Goal: Task Accomplishment & Management: Manage account settings

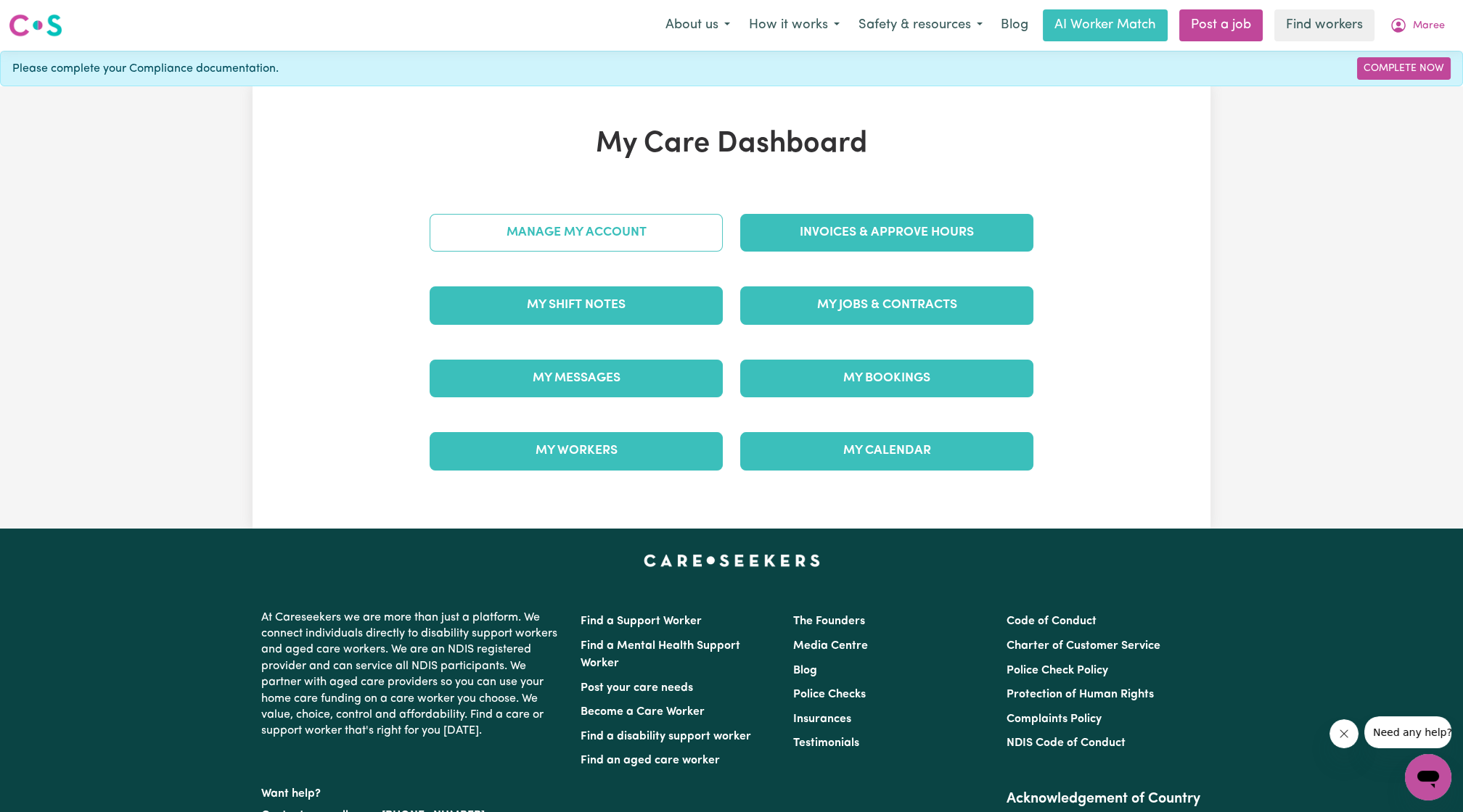
click at [636, 230] on link "Manage My Account" at bounding box center [576, 232] width 294 height 38
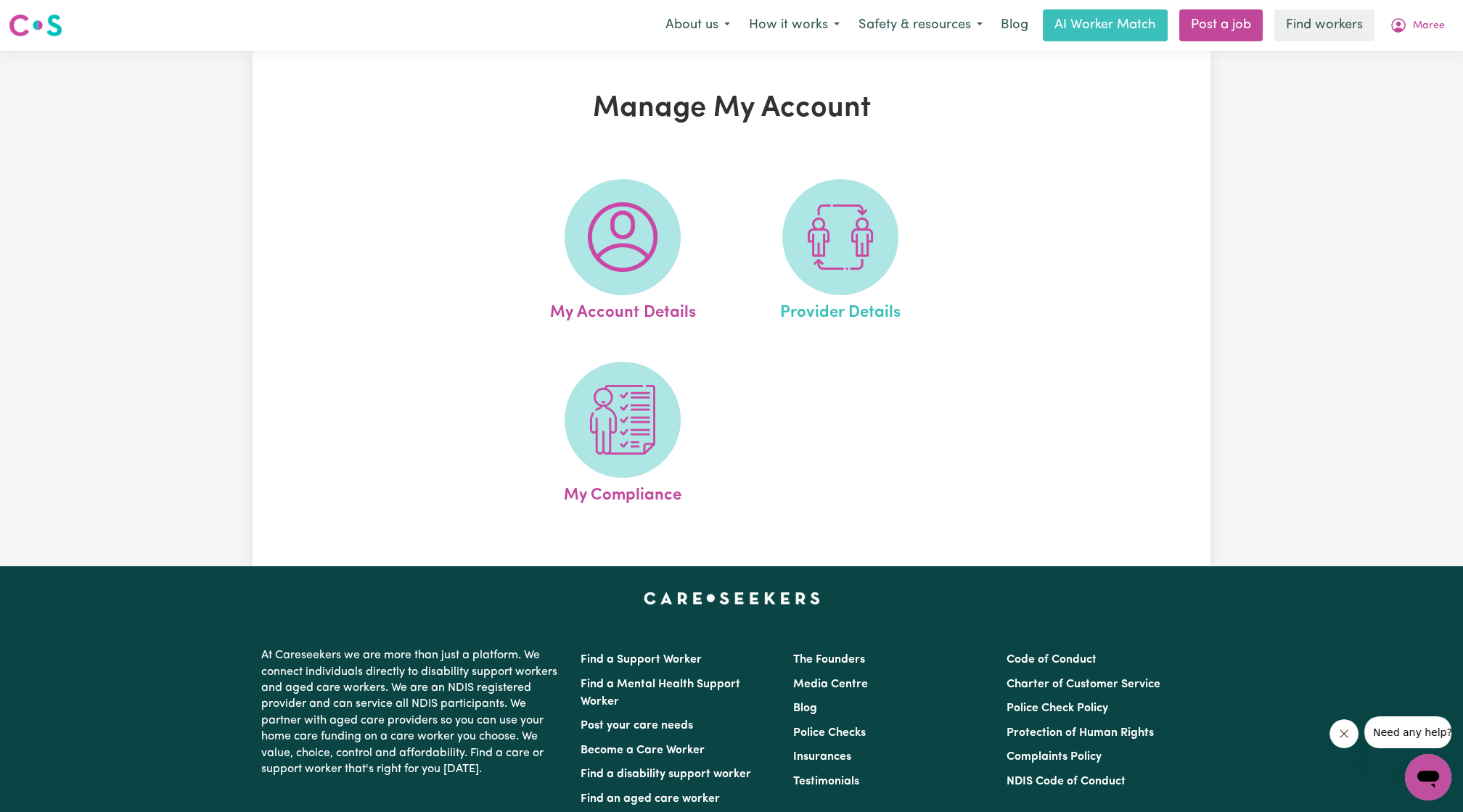
click at [756, 243] on link "Provider Details" at bounding box center [839, 252] width 209 height 146
select select "NDIS_FUNDING_PLAN_MANAGED"
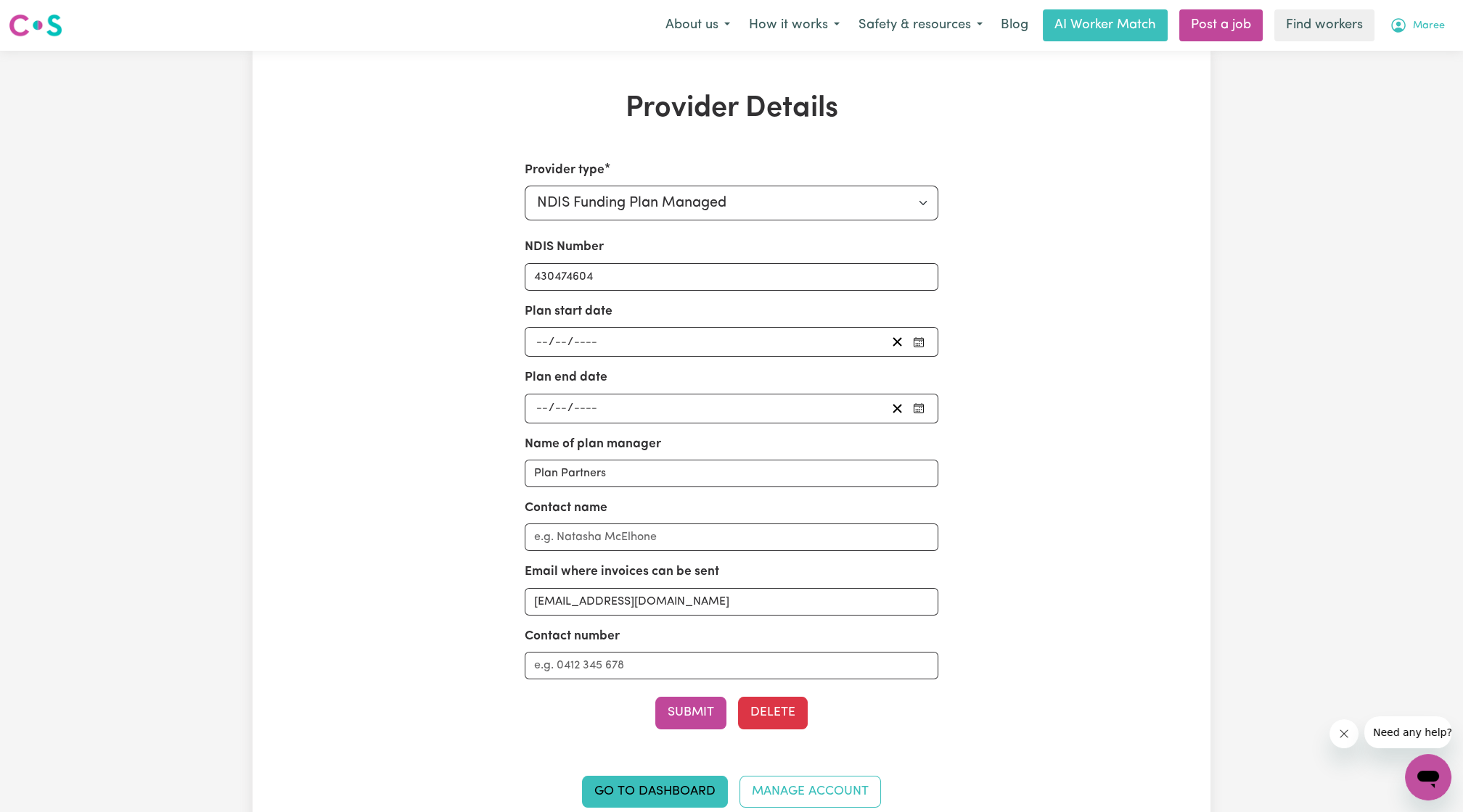
click at [1435, 38] on button "Maree" at bounding box center [1417, 26] width 74 height 31
click at [1405, 58] on link "My Dashboard" at bounding box center [1396, 56] width 115 height 28
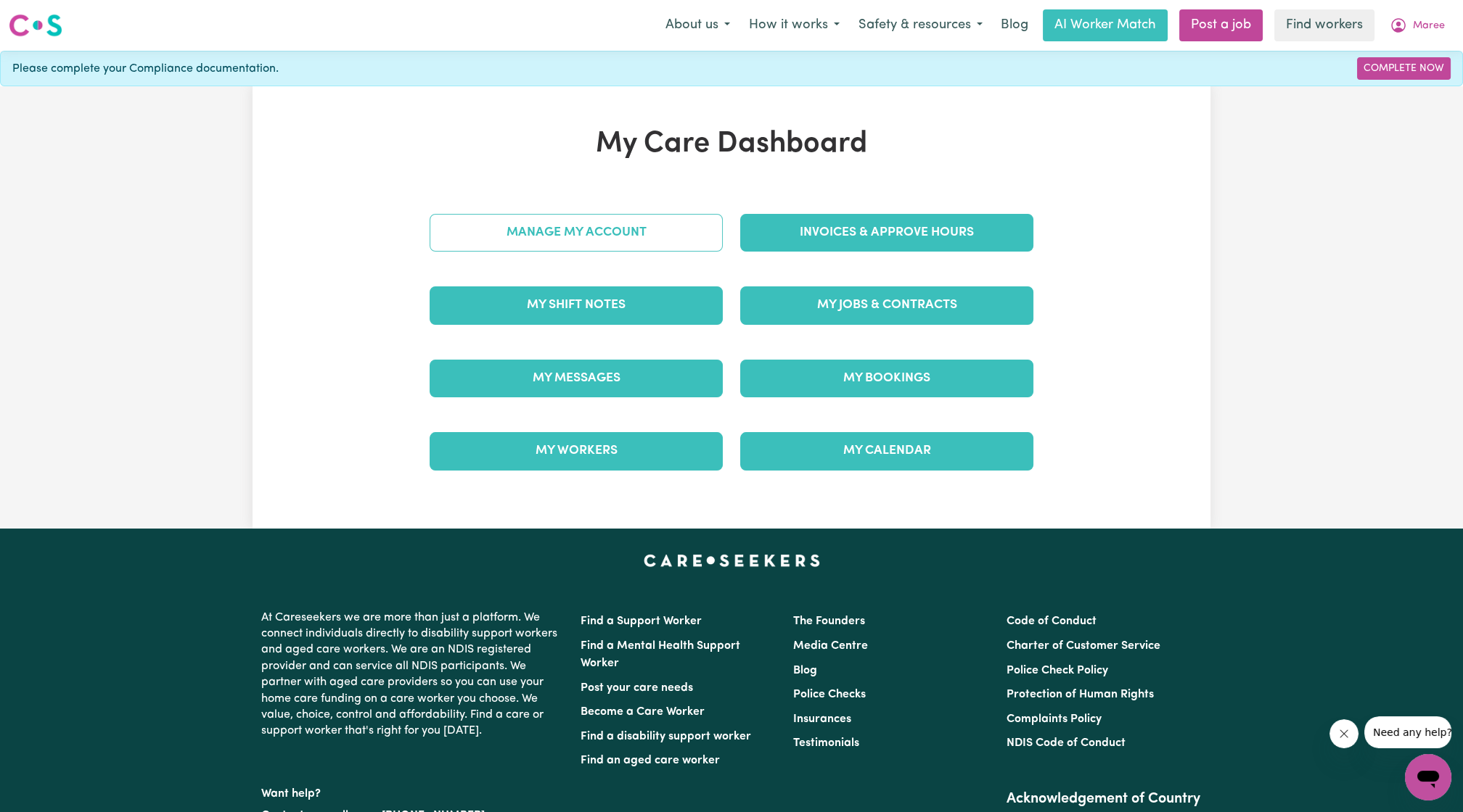
click at [496, 246] on link "Manage My Account" at bounding box center [576, 232] width 294 height 38
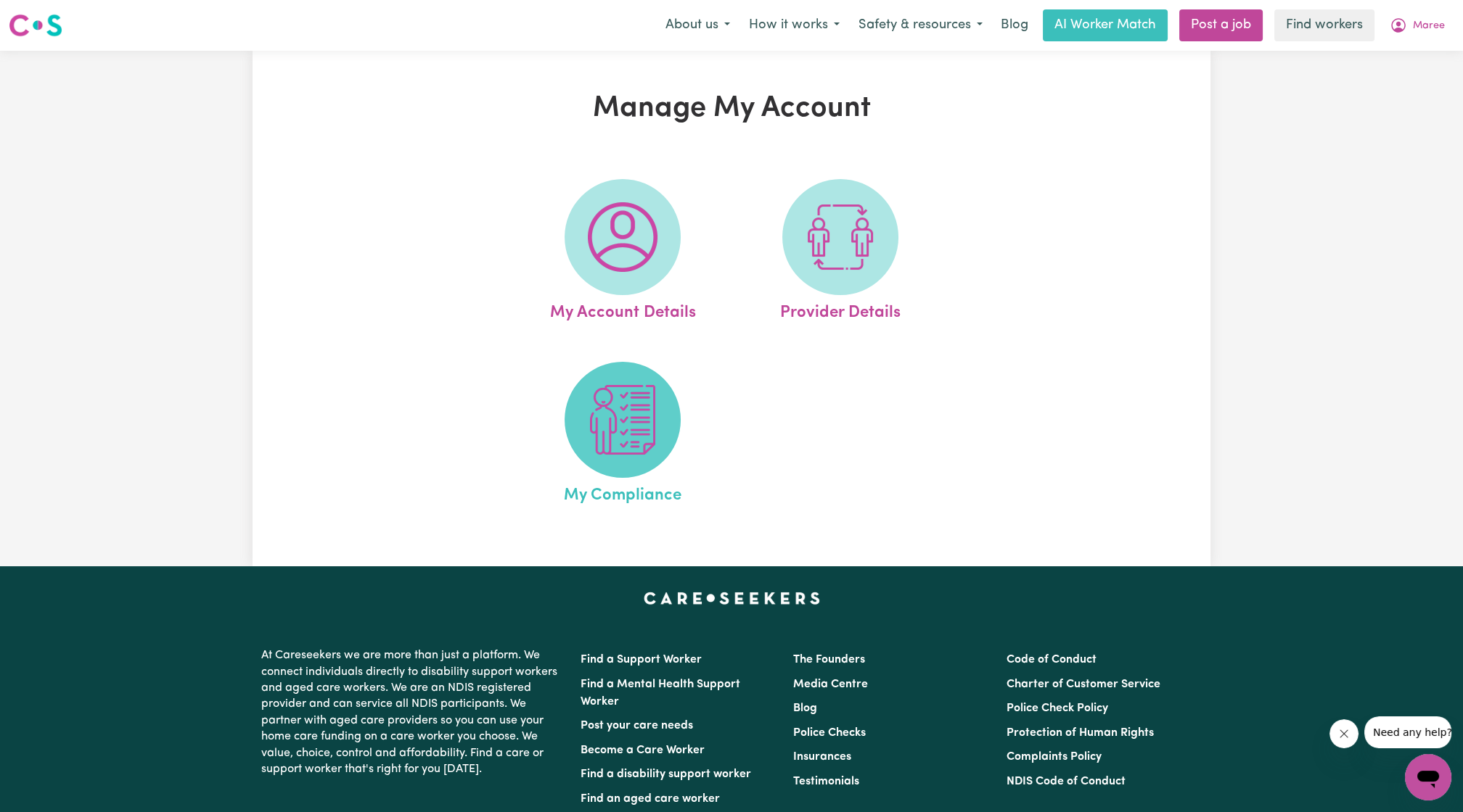
click at [611, 383] on span at bounding box center [623, 419] width 116 height 116
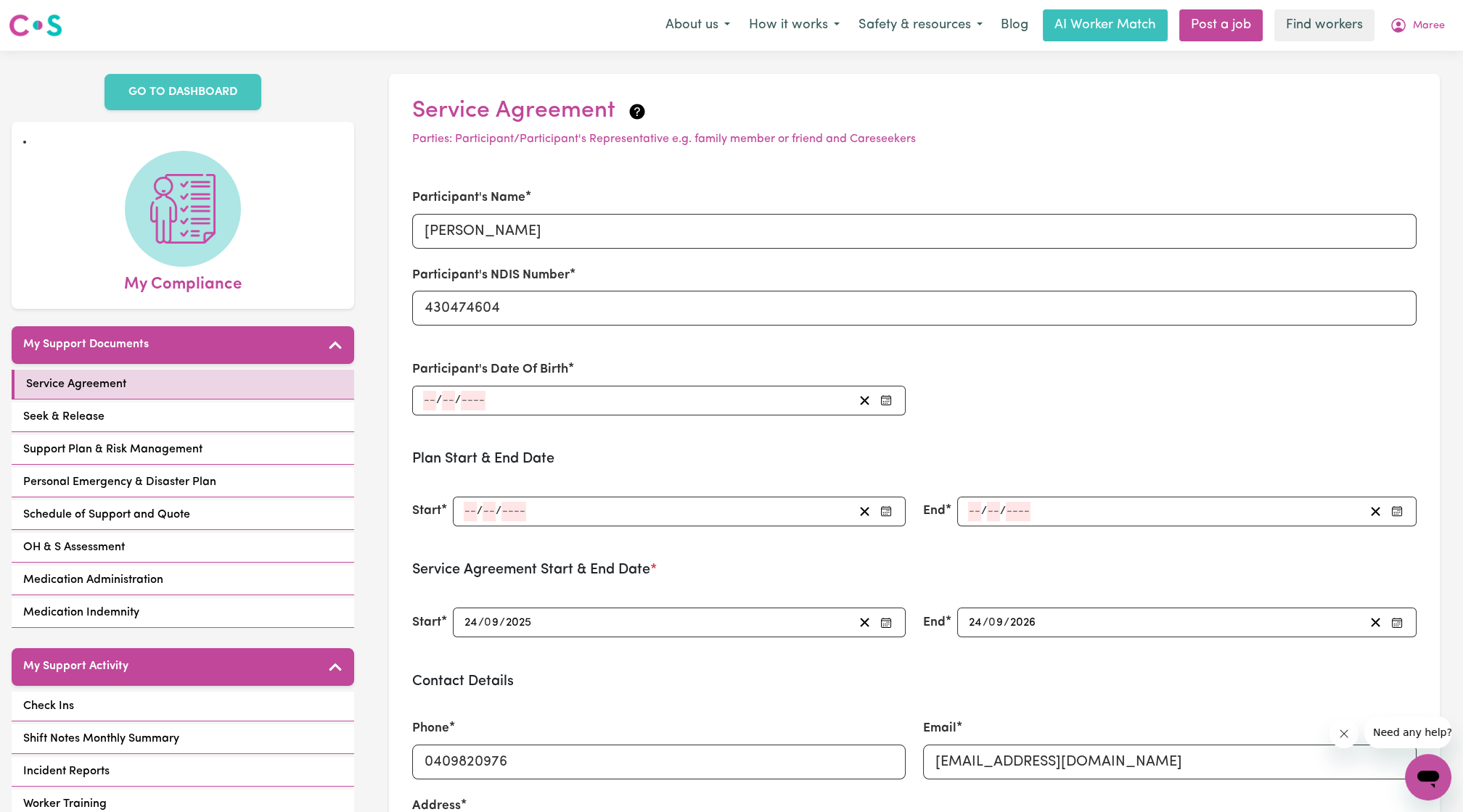
drag, startPoint x: 924, startPoint y: 198, endPoint x: 1474, endPoint y: 177, distance: 550.4
click at [1057, 140] on section "Service Agreement Parties: Participant/Participant's Representative e.g. family…" at bounding box center [914, 630] width 1051 height 1112
click at [1424, 54] on div "Service Agreement Parties: Participant/Participant's Representative e.g. family…" at bounding box center [914, 642] width 1097 height 1181
click at [1424, 39] on button "Maree" at bounding box center [1417, 26] width 74 height 31
click at [1395, 56] on link "My Dashboard" at bounding box center [1396, 56] width 115 height 28
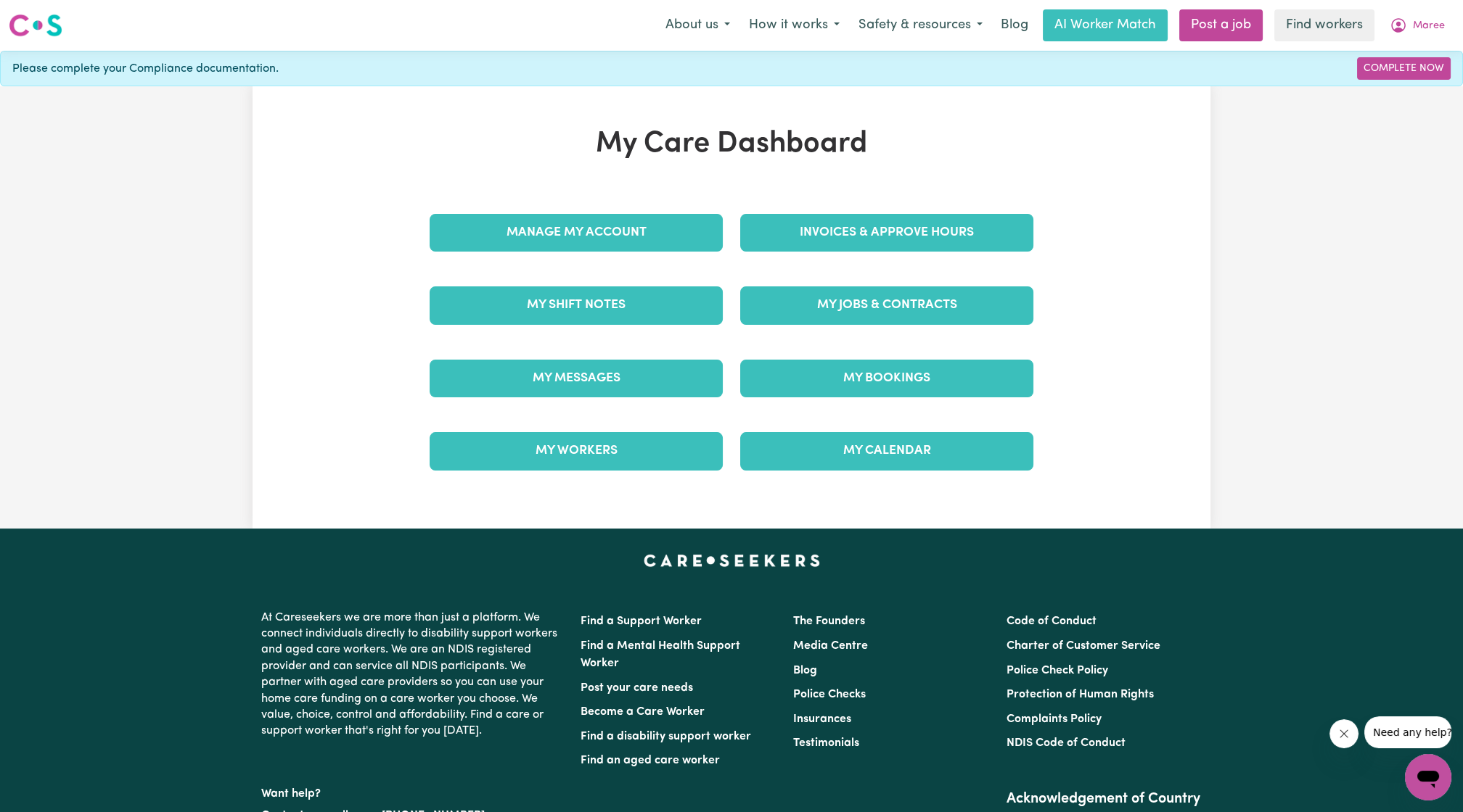
click at [962, 156] on h1 "My Care Dashboard" at bounding box center [731, 144] width 621 height 35
click at [895, 263] on div "Invoices & Approve Hours" at bounding box center [886, 232] width 311 height 72
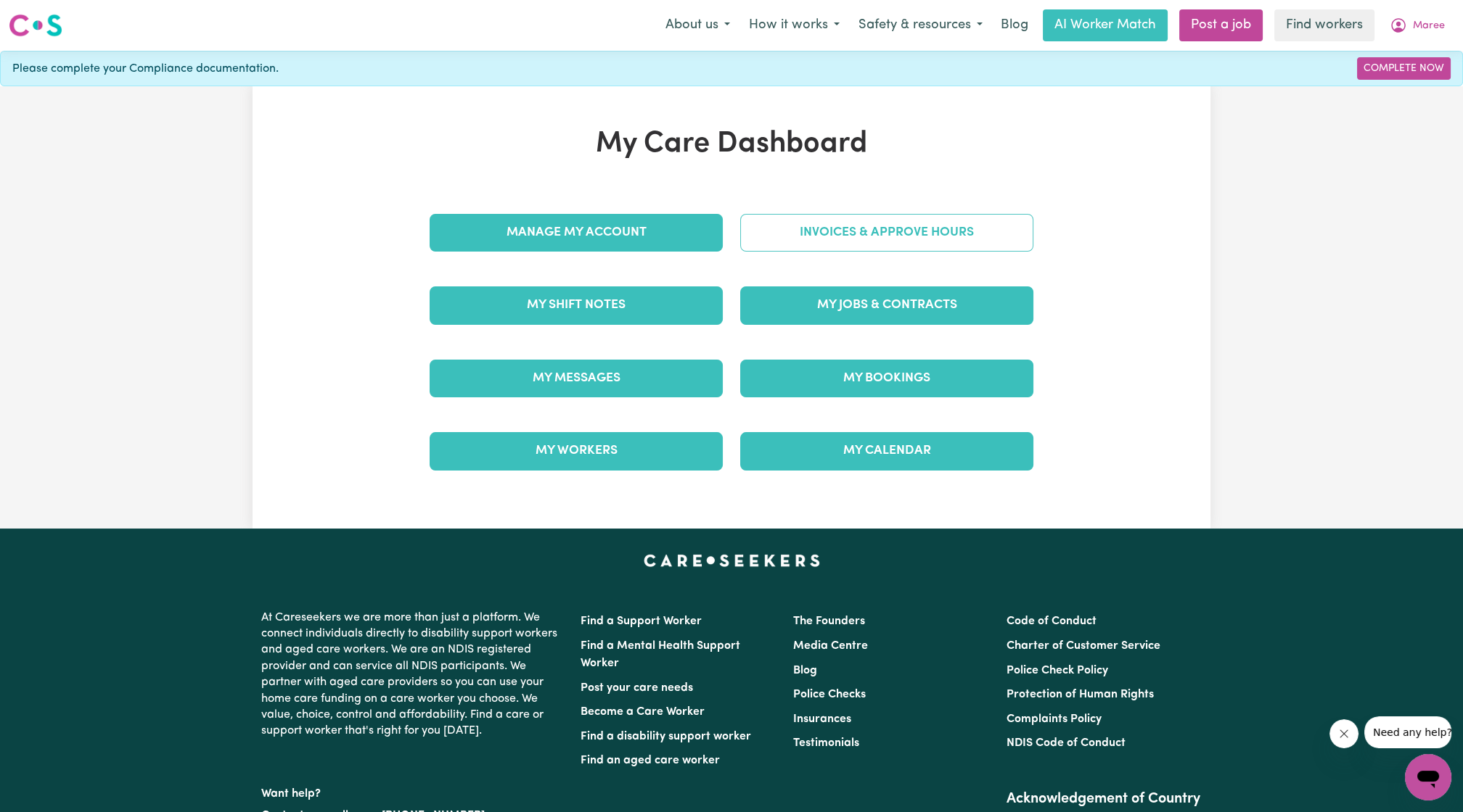
click at [907, 225] on link "Invoices & Approve Hours" at bounding box center [886, 232] width 294 height 38
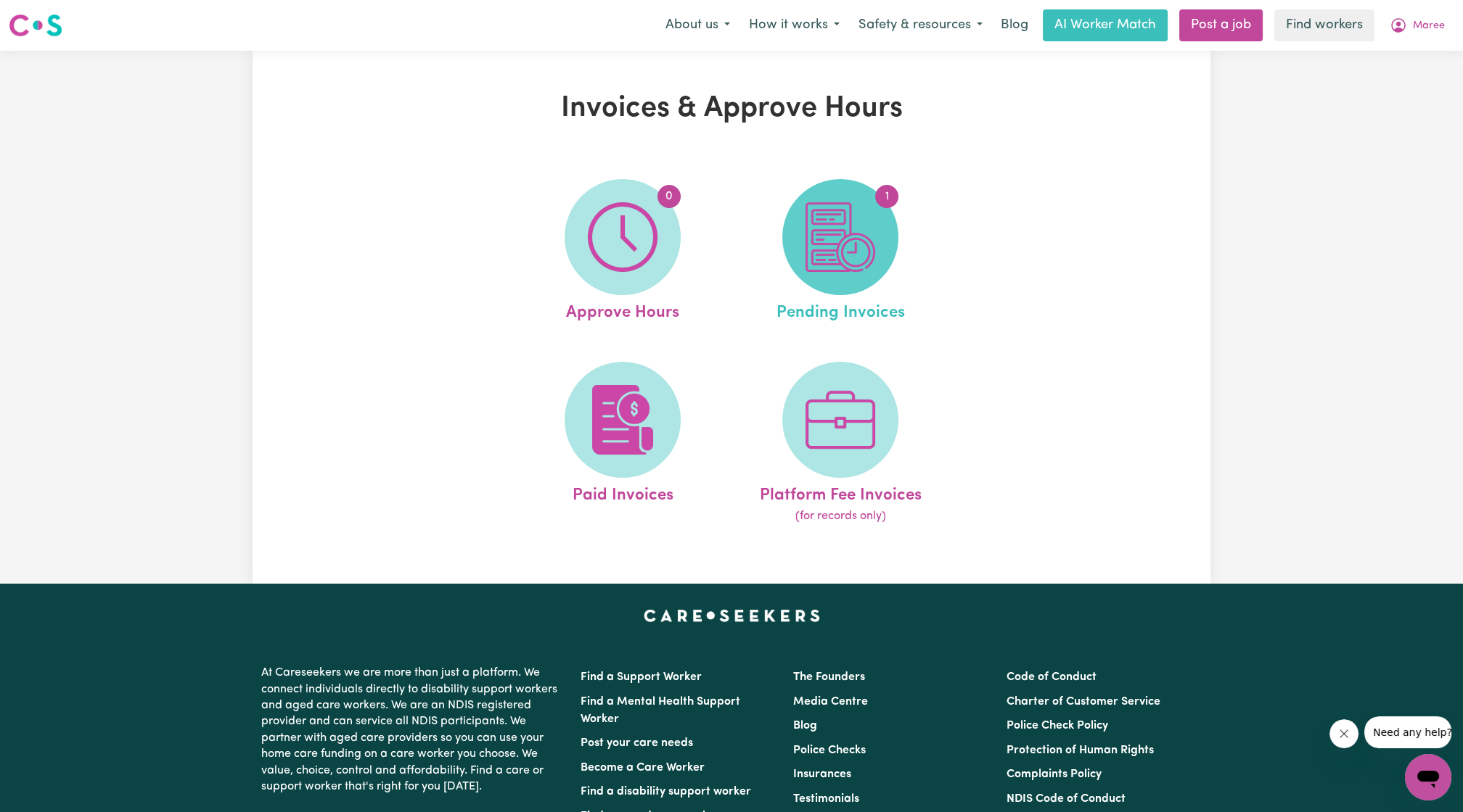
click at [840, 272] on span "1" at bounding box center [840, 237] width 116 height 116
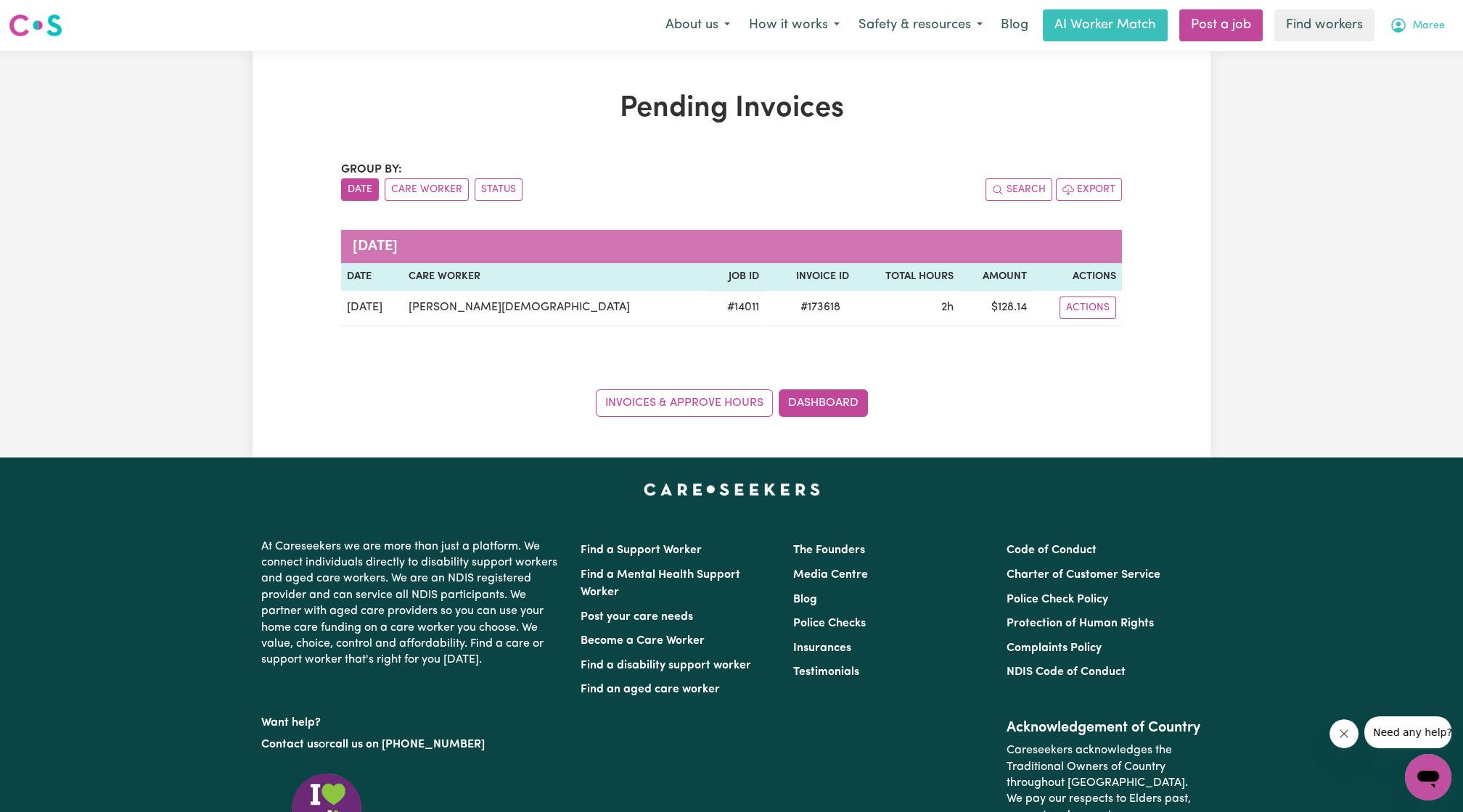
click at [1434, 30] on span "Maree" at bounding box center [1428, 26] width 32 height 16
click at [1411, 42] on link "My Dashboard" at bounding box center [1396, 56] width 115 height 28
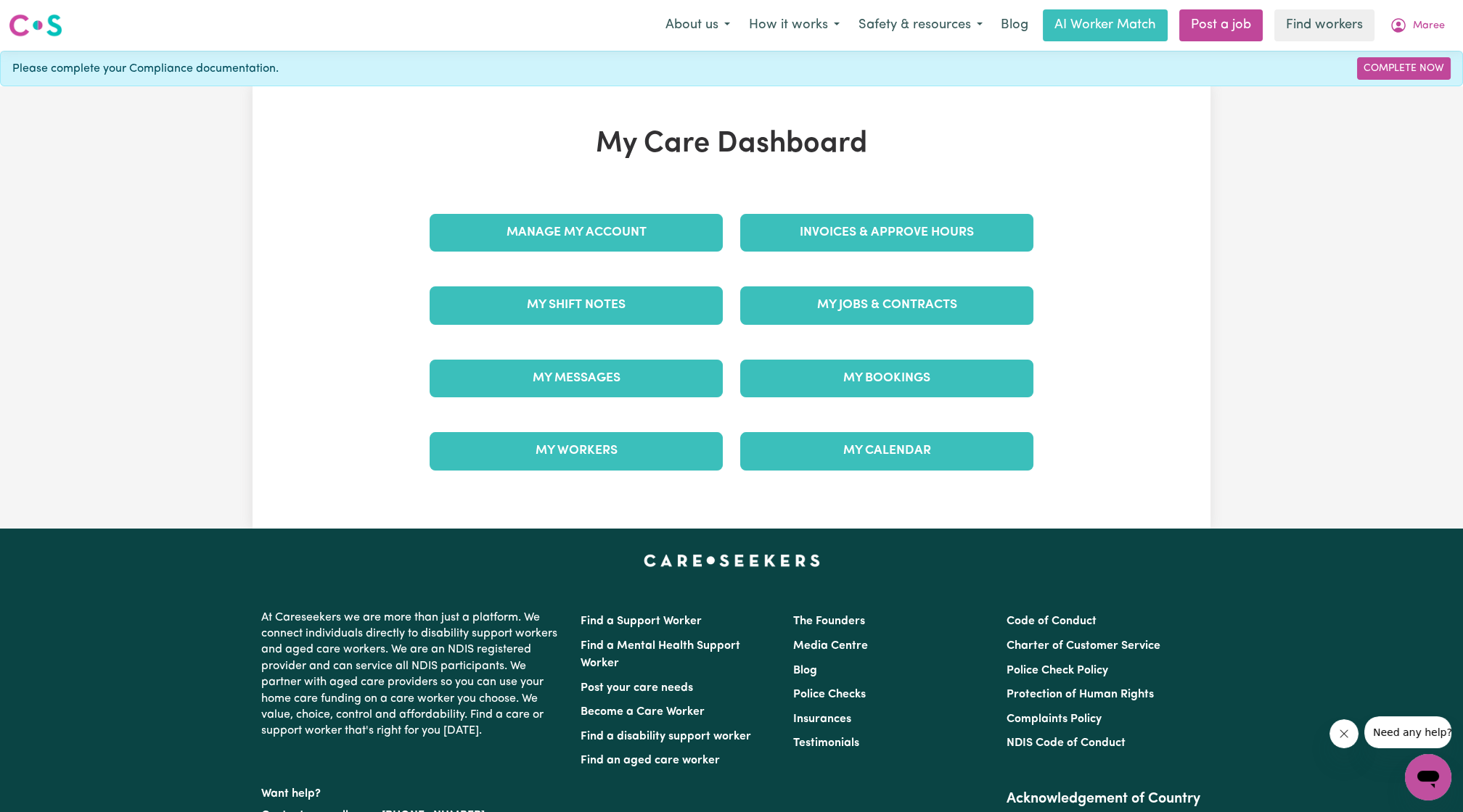
click at [941, 211] on div "Invoices & Approve Hours" at bounding box center [886, 232] width 311 height 72
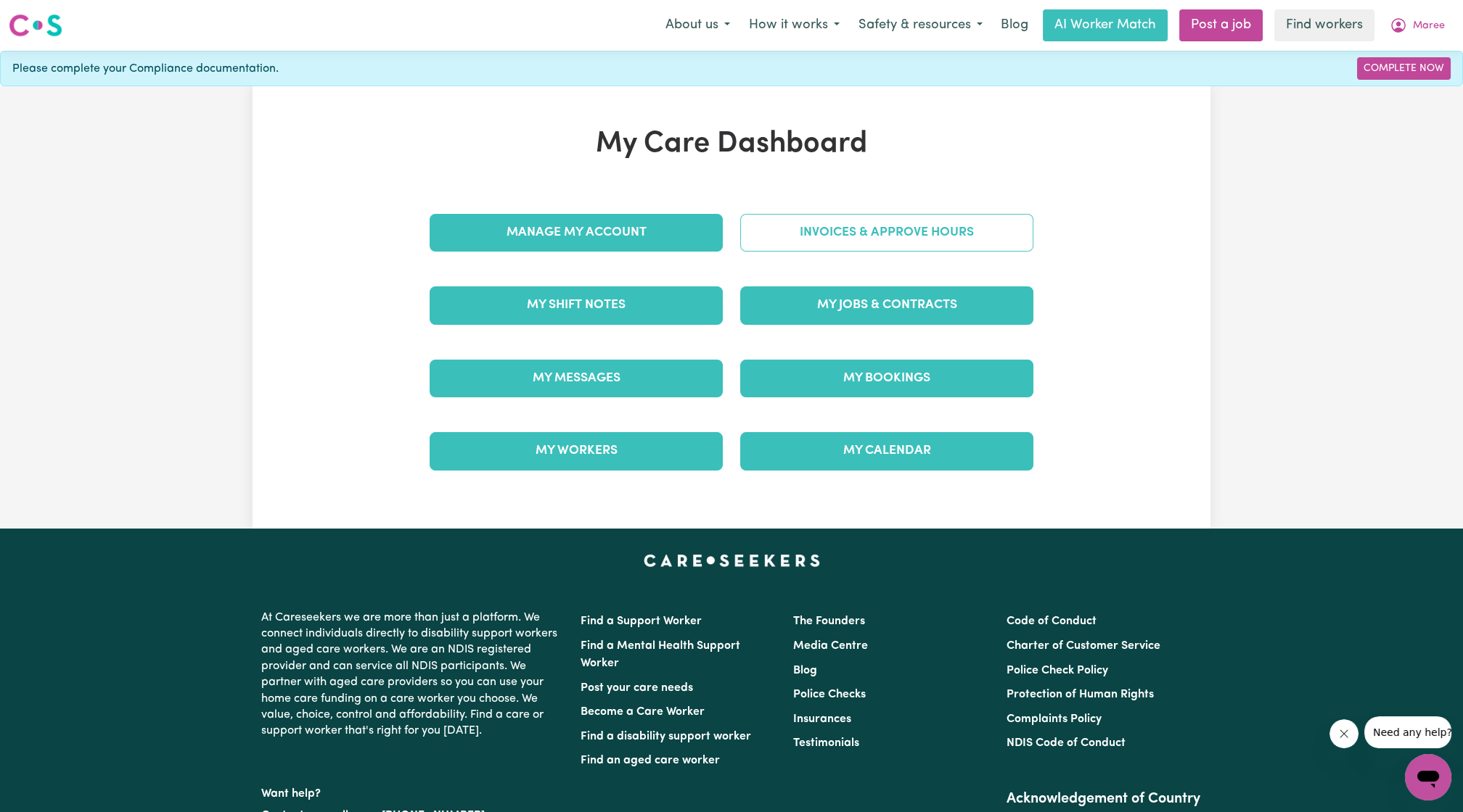
click at [898, 243] on link "Invoices & Approve Hours" at bounding box center [886, 232] width 294 height 38
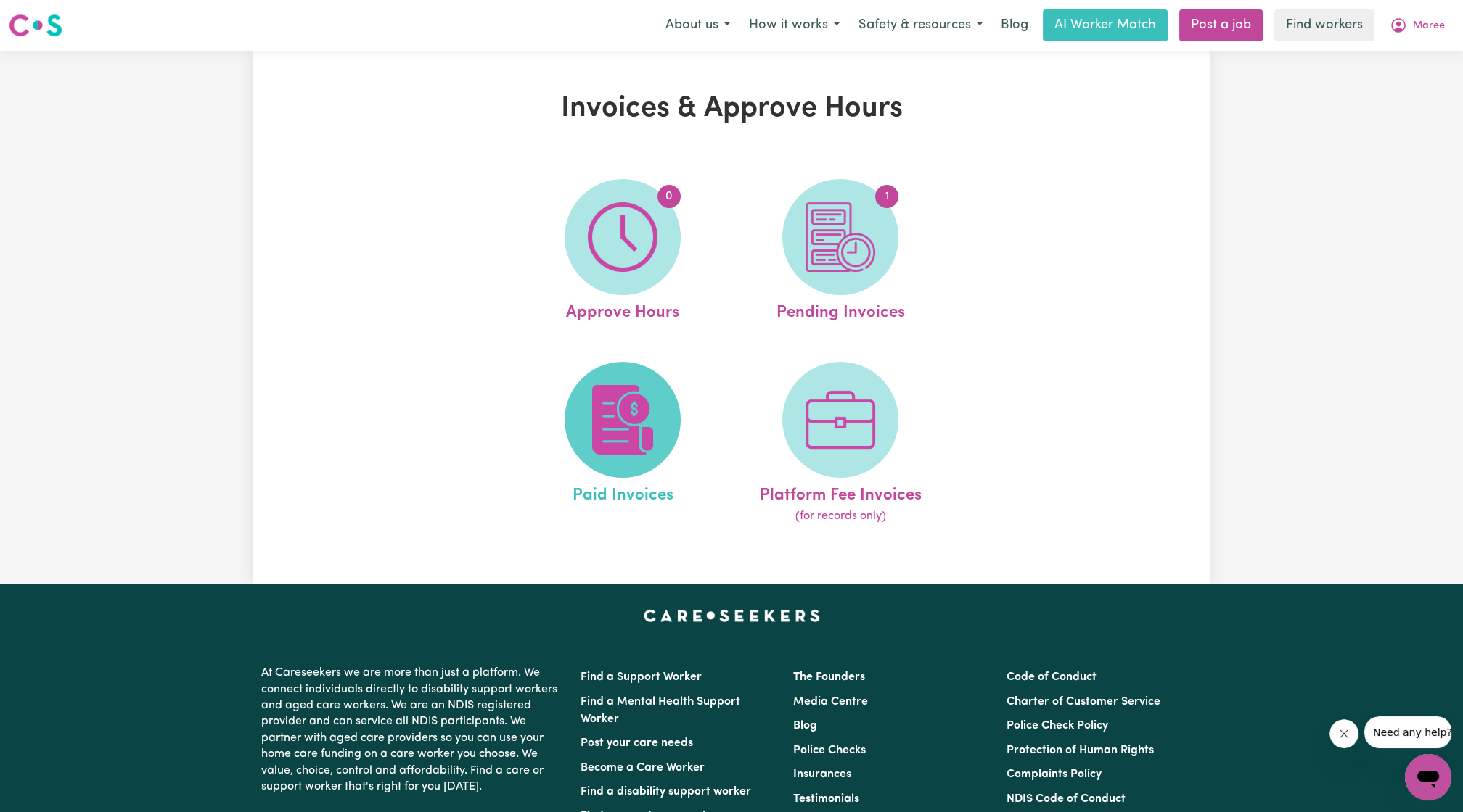
click at [575, 416] on span at bounding box center [623, 419] width 116 height 116
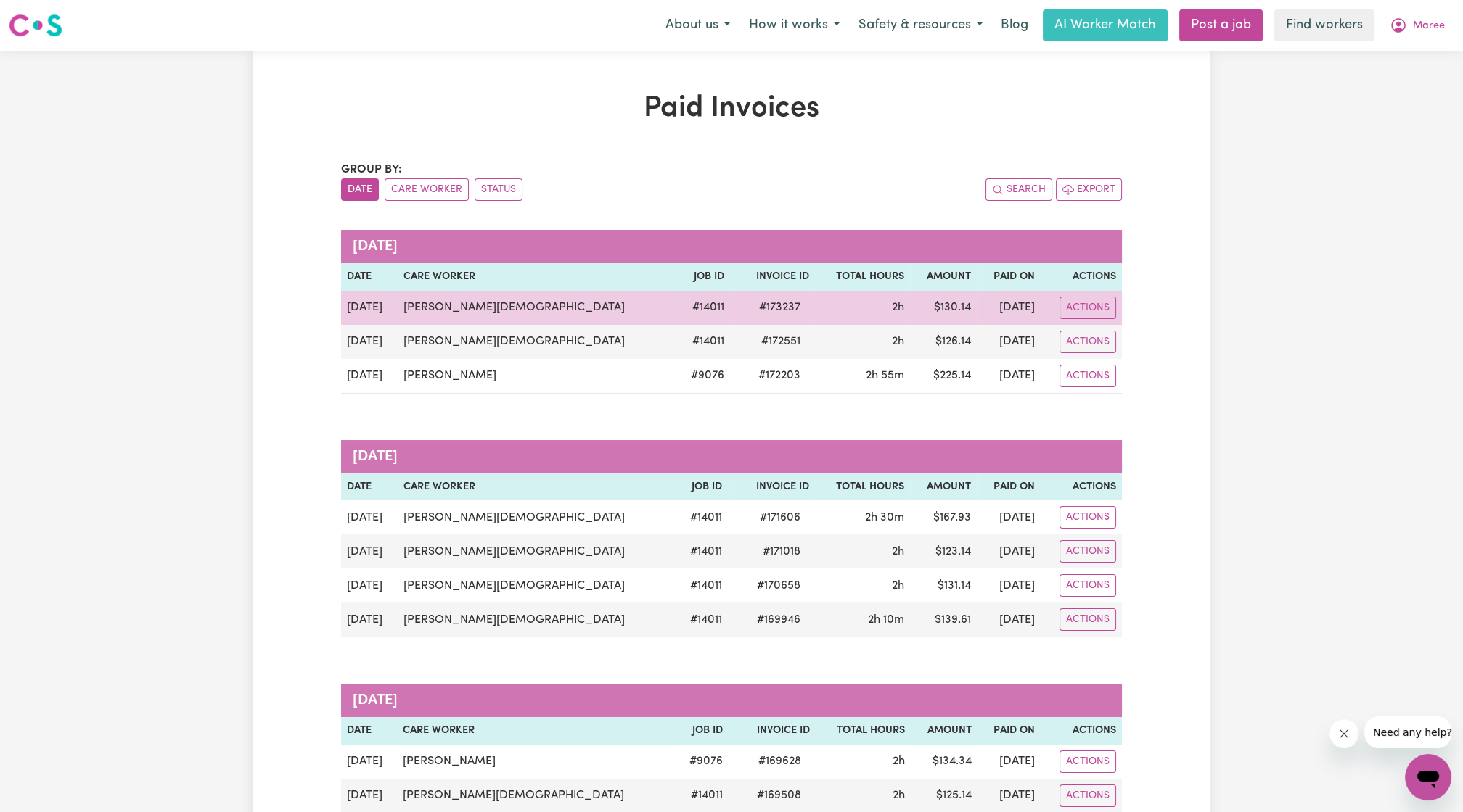
click at [1101, 319] on td "Actions" at bounding box center [1081, 307] width 81 height 34
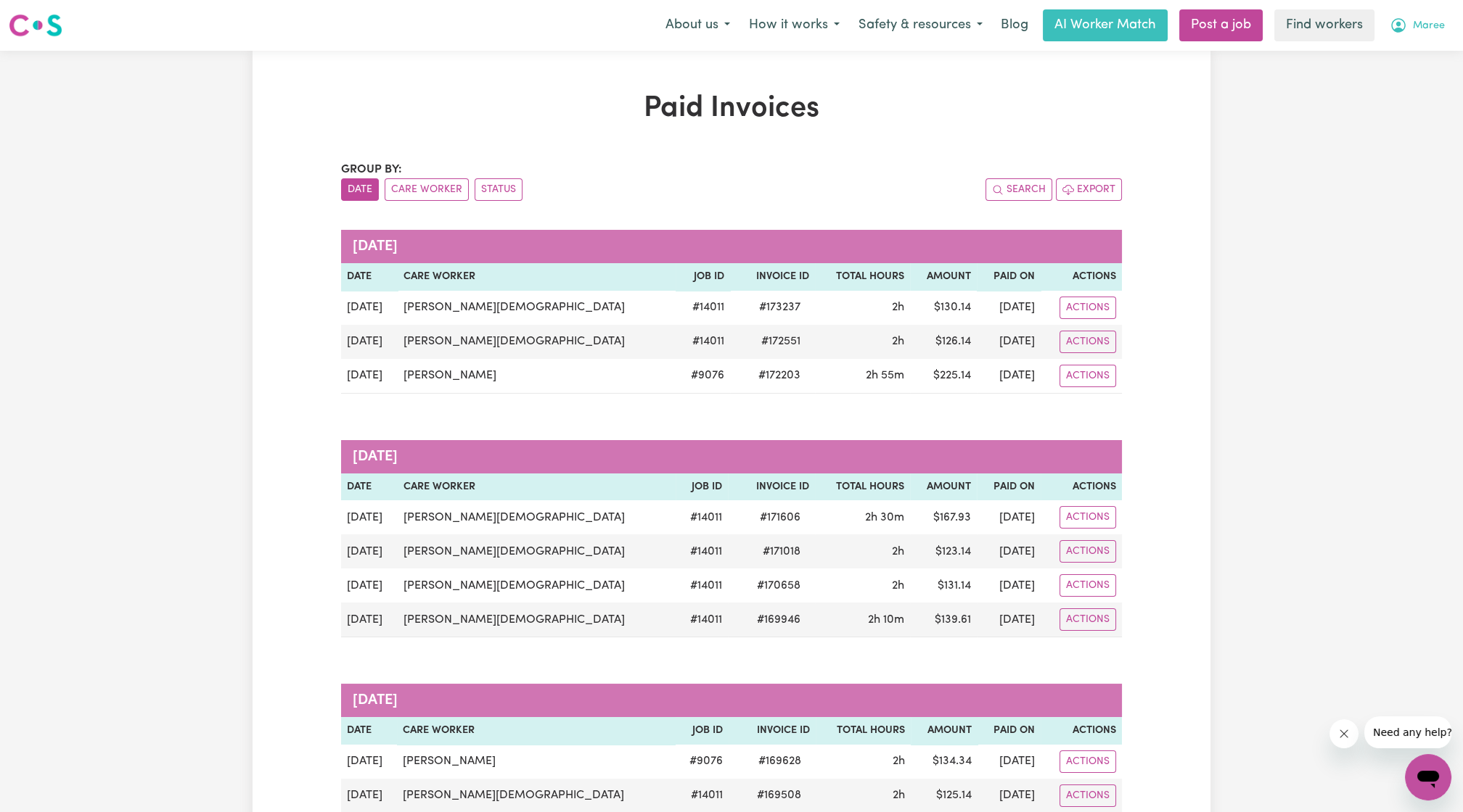
click at [1408, 23] on button "Maree" at bounding box center [1417, 26] width 74 height 31
click at [1383, 54] on link "My Dashboard" at bounding box center [1396, 56] width 115 height 28
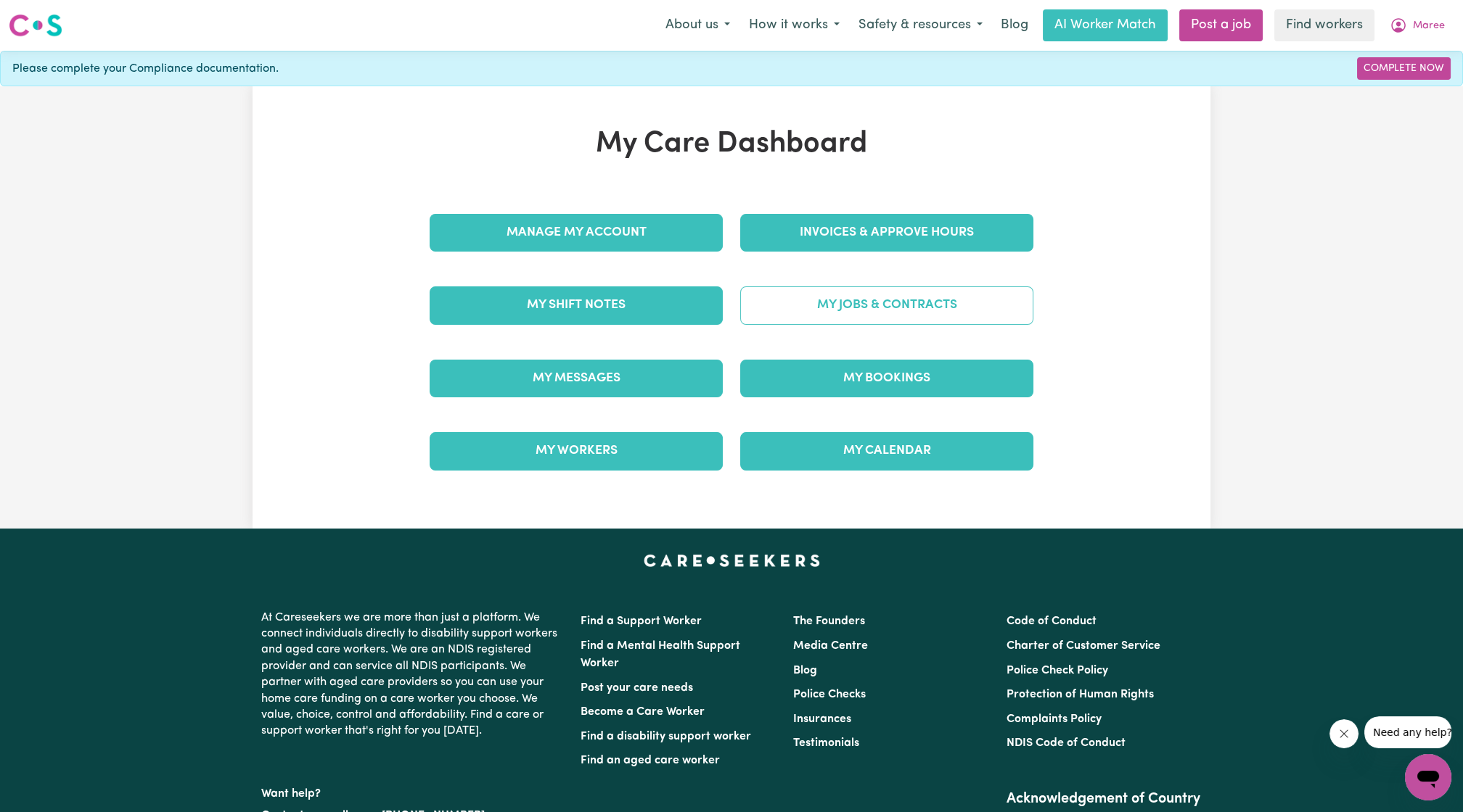
click at [836, 287] on link "My Jobs & Contracts" at bounding box center [886, 305] width 294 height 38
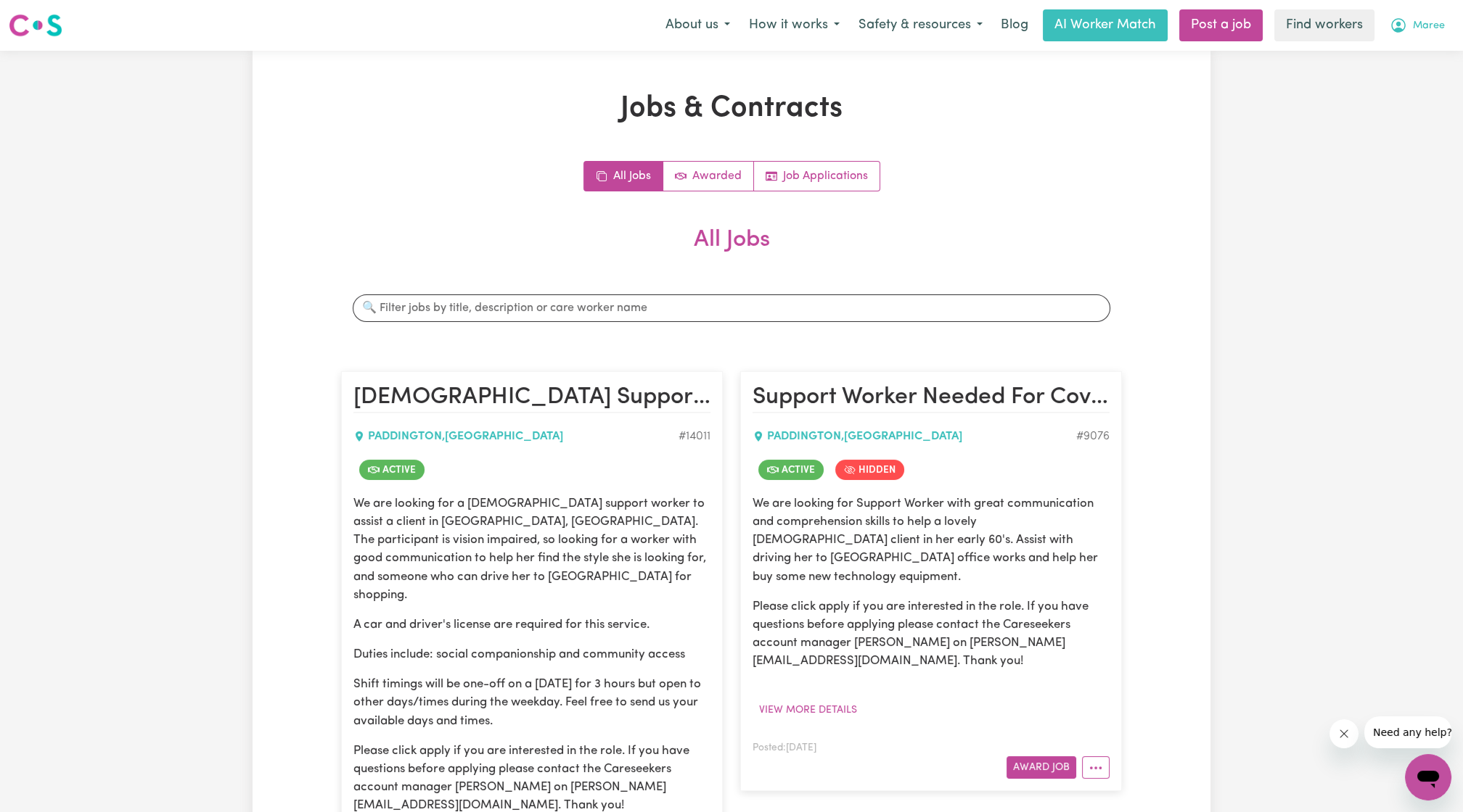
click at [1397, 22] on icon "My Account" at bounding box center [1399, 25] width 17 height 17
click at [1390, 39] on button "Maree" at bounding box center [1417, 26] width 74 height 31
click at [1423, 37] on button "Maree" at bounding box center [1417, 26] width 74 height 31
click at [1410, 50] on link "My Dashboard" at bounding box center [1396, 56] width 115 height 28
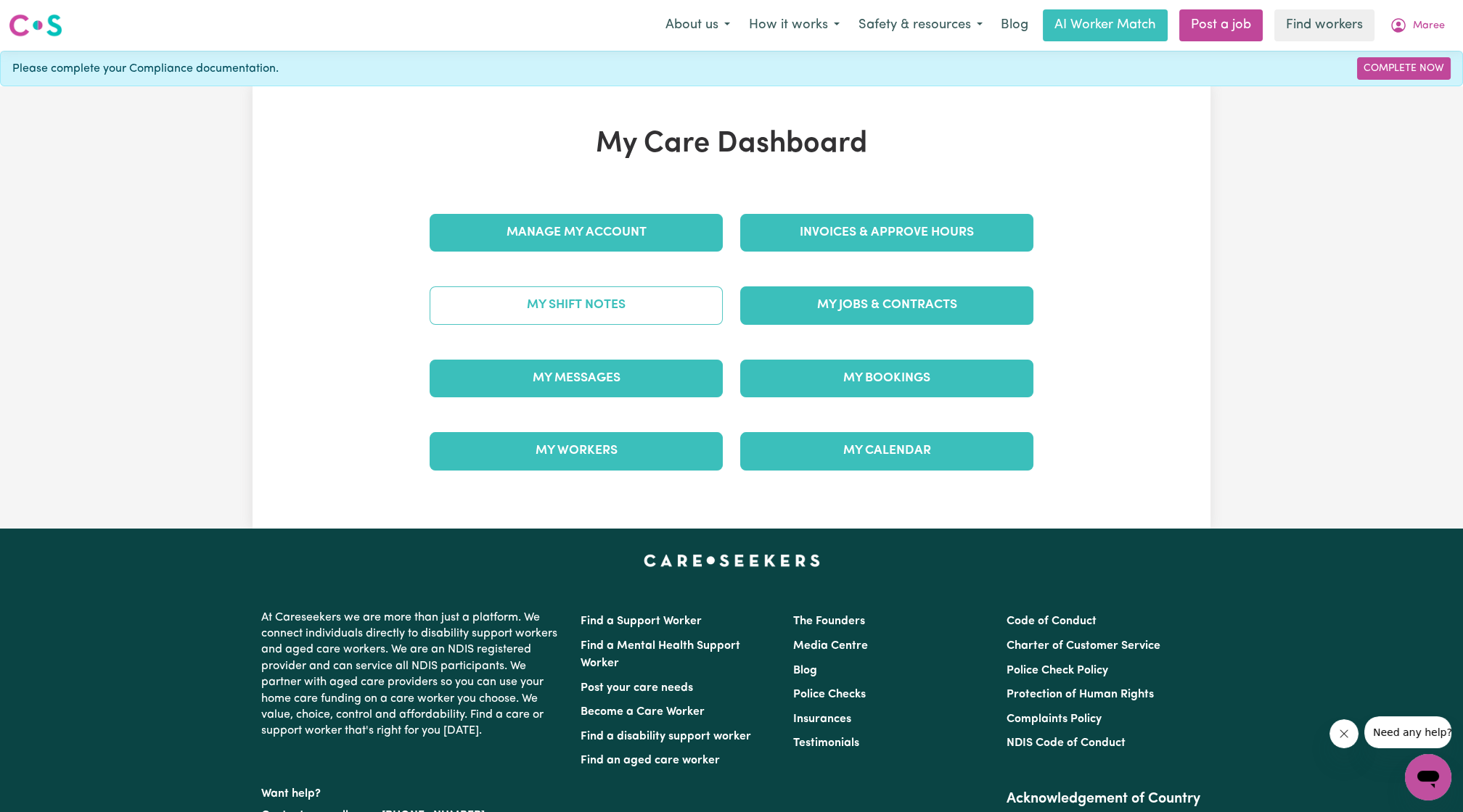
click at [608, 305] on link "My Shift Notes" at bounding box center [576, 305] width 294 height 38
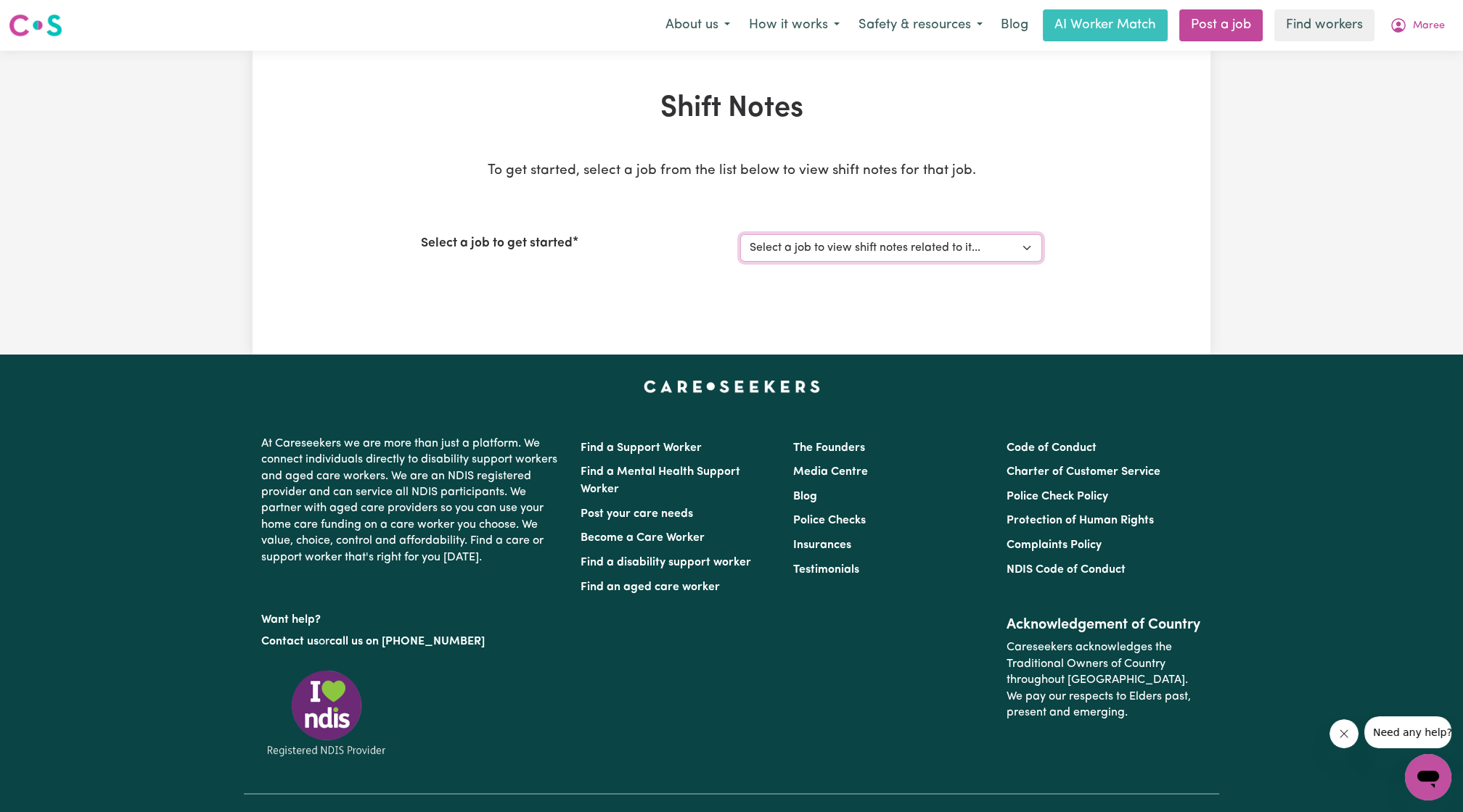
click at [924, 253] on select "Select a job to view shift notes related to it... [DEMOGRAPHIC_DATA] Support Wo…" at bounding box center [891, 248] width 302 height 28
select select "14011"
click at [740, 235] on select "Select a job to view shift notes related to it... [DEMOGRAPHIC_DATA] Support Wo…" at bounding box center [891, 248] width 302 height 28
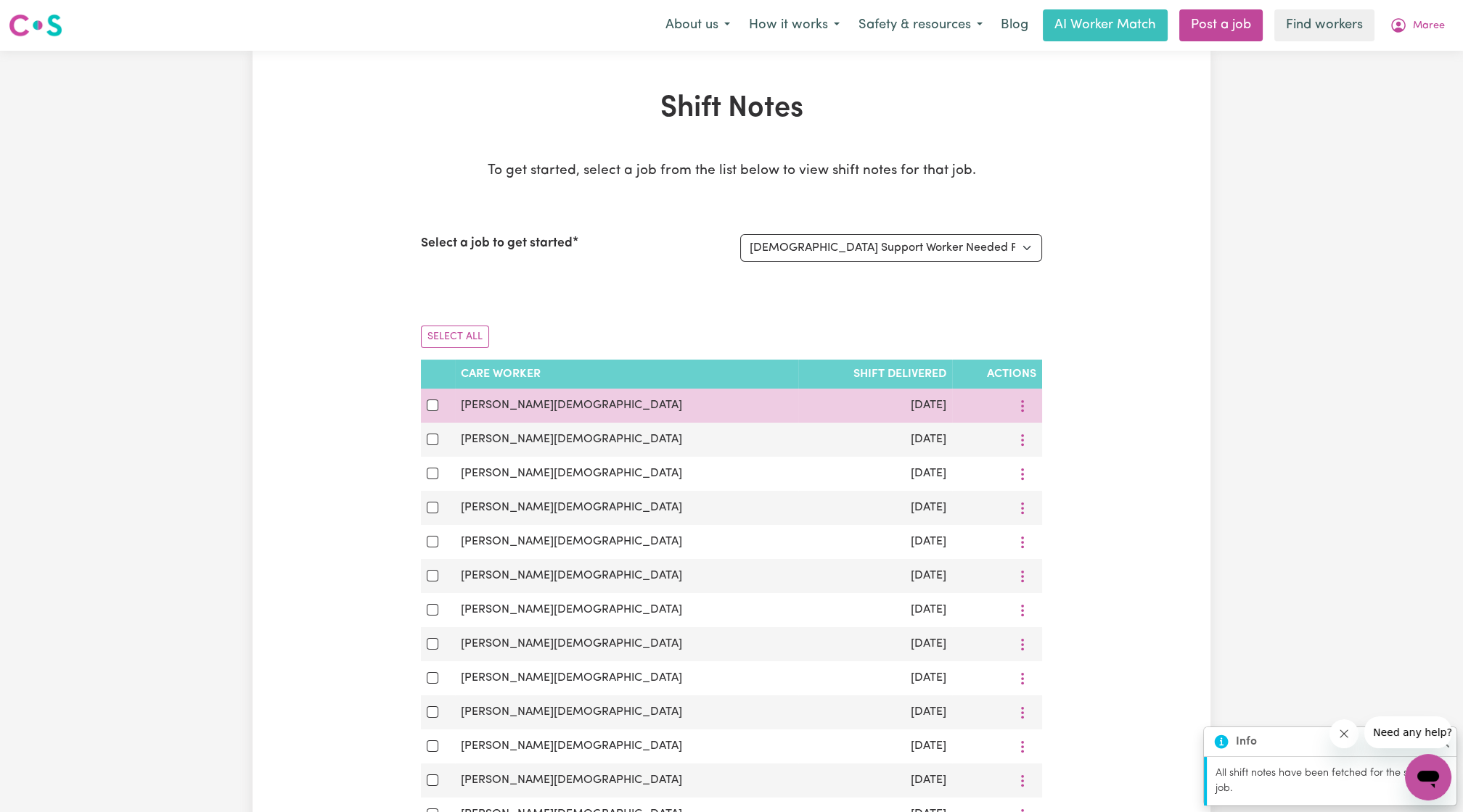
click at [1018, 389] on td at bounding box center [996, 405] width 90 height 34
click at [1025, 407] on icon "More options" at bounding box center [1022, 406] width 14 height 14
click at [1054, 428] on link "View Shift Note" at bounding box center [1114, 440] width 119 height 29
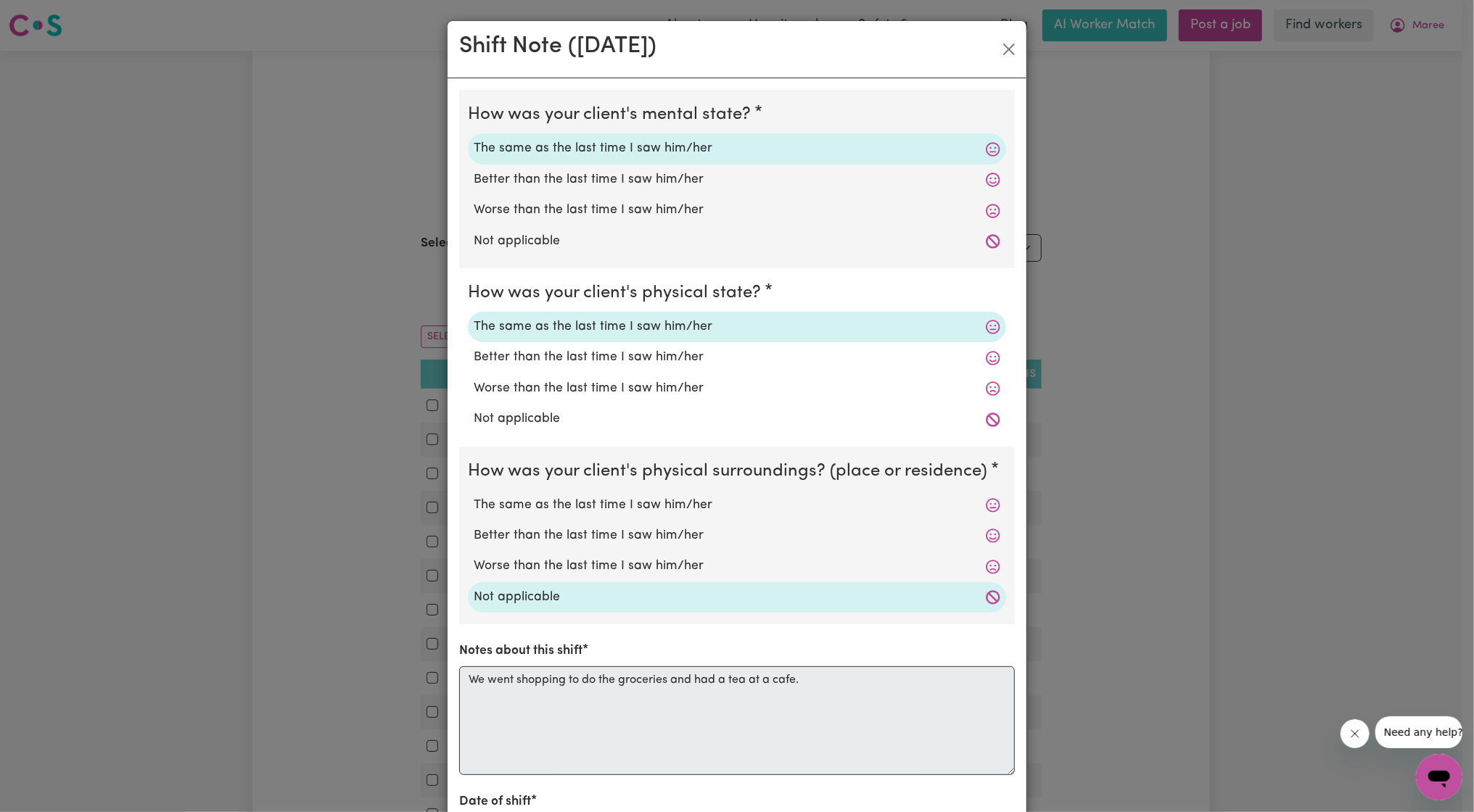
click at [989, 42] on div "Shift Note ( [DATE] )" at bounding box center [737, 50] width 579 height 58
click at [1012, 45] on button "Close" at bounding box center [1009, 49] width 23 height 23
